Goal: Check status

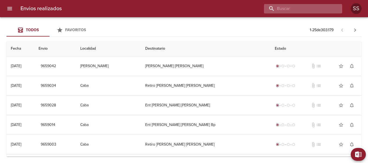
click at [307, 10] on input "buscar" at bounding box center [298, 8] width 69 height 9
paste input "[PERSON_NAME] [PERSON_NAME]"
type input "[PERSON_NAME] [PERSON_NAME]"
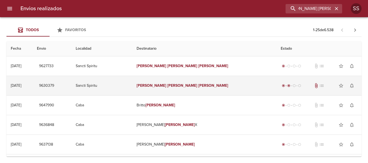
click at [182, 84] on em "[PERSON_NAME]" at bounding box center [182, 85] width 30 height 5
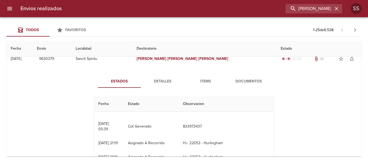
scroll to position [0, 0]
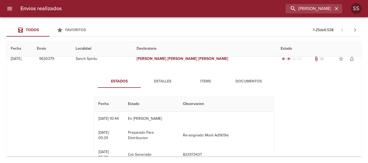
click at [163, 81] on span "Detalles" at bounding box center [162, 81] width 37 height 7
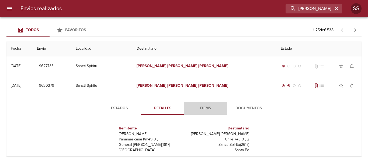
click at [216, 104] on button "Items" at bounding box center [205, 108] width 43 height 13
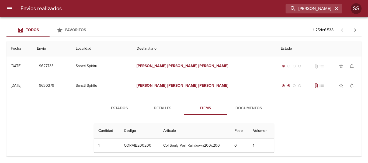
click at [242, 105] on span "Documentos" at bounding box center [248, 108] width 37 height 7
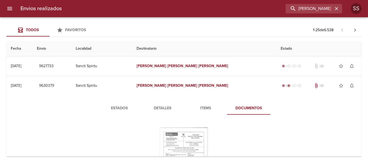
click at [207, 103] on button "Items" at bounding box center [205, 108] width 43 height 13
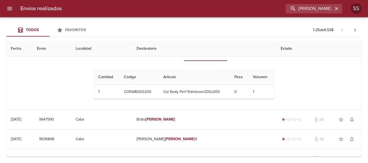
scroll to position [27, 0]
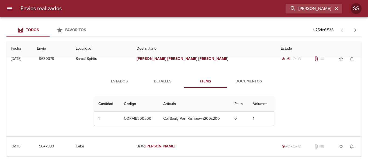
click at [155, 81] on span "Detalles" at bounding box center [162, 81] width 37 height 7
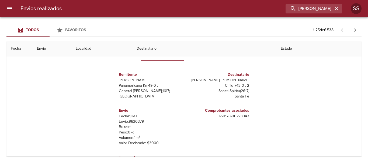
scroll to position [0, 0]
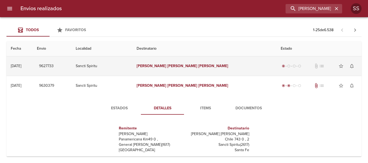
click at [194, 68] on em "[PERSON_NAME]" at bounding box center [182, 66] width 30 height 5
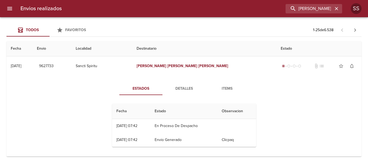
click at [188, 91] on span "Detalles" at bounding box center [184, 89] width 37 height 7
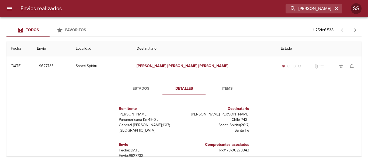
click at [222, 86] on span "Items" at bounding box center [227, 89] width 37 height 7
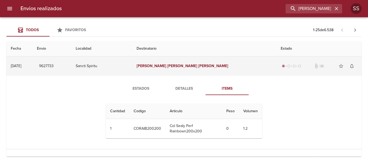
click at [188, 64] on em "[PERSON_NAME]" at bounding box center [182, 66] width 30 height 5
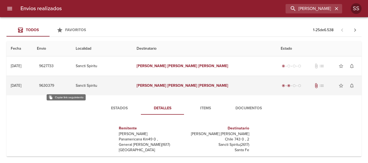
click at [54, 87] on span "9630379" at bounding box center [46, 86] width 15 height 7
click at [54, 88] on span "9630379" at bounding box center [46, 86] width 15 height 7
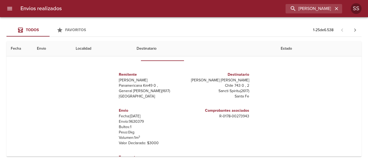
scroll to position [27, 0]
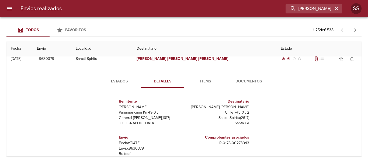
click at [121, 79] on span "Estados" at bounding box center [119, 81] width 37 height 7
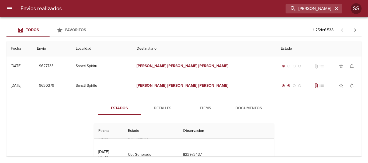
scroll to position [28, 0]
click at [157, 110] on span "Detalles" at bounding box center [162, 108] width 37 height 7
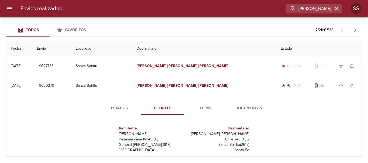
click at [200, 107] on span "Items" at bounding box center [205, 108] width 37 height 7
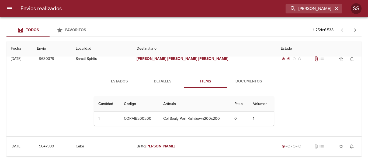
scroll to position [0, 0]
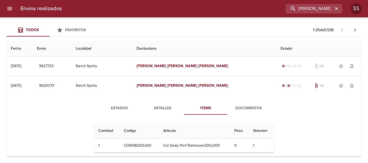
click at [215, 30] on div "Todos Favoritos 1 - 25 de 6.538" at bounding box center [183, 30] width 355 height 13
